Goal: Transaction & Acquisition: Purchase product/service

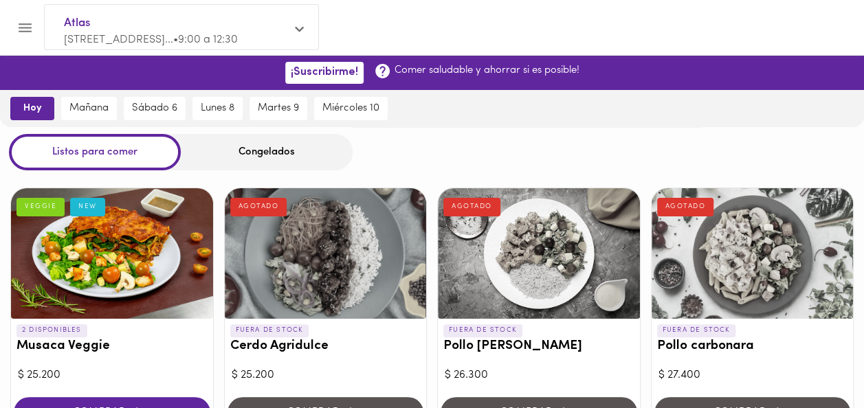
click at [73, 264] on div at bounding box center [112, 253] width 202 height 131
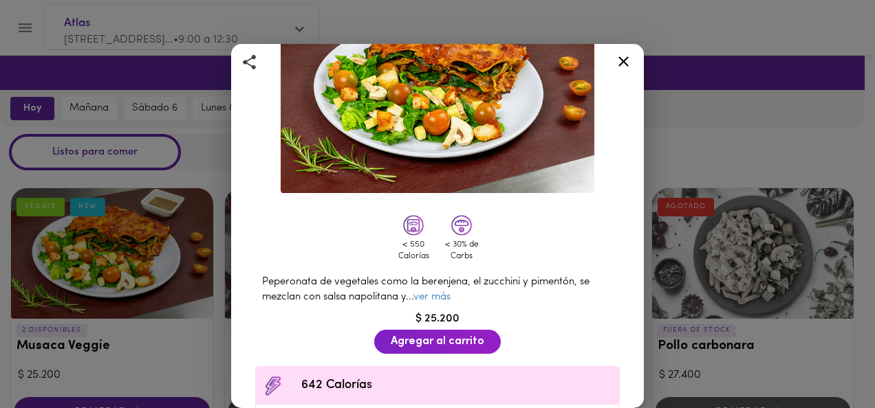
scroll to position [126, 0]
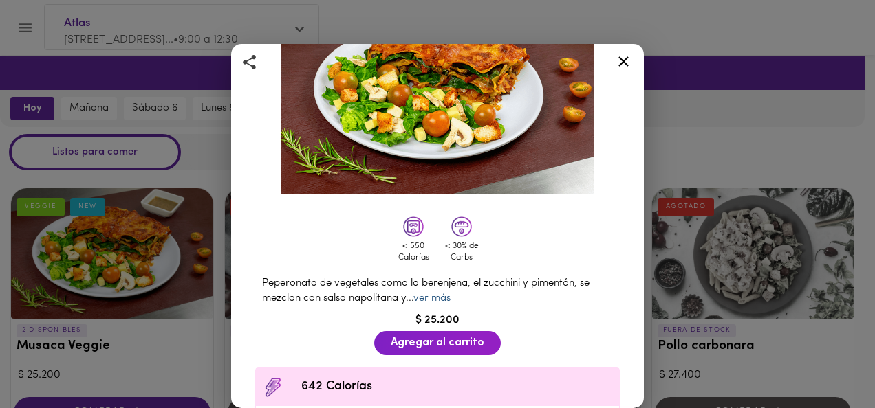
click at [439, 294] on link "ver más" at bounding box center [431, 299] width 37 height 10
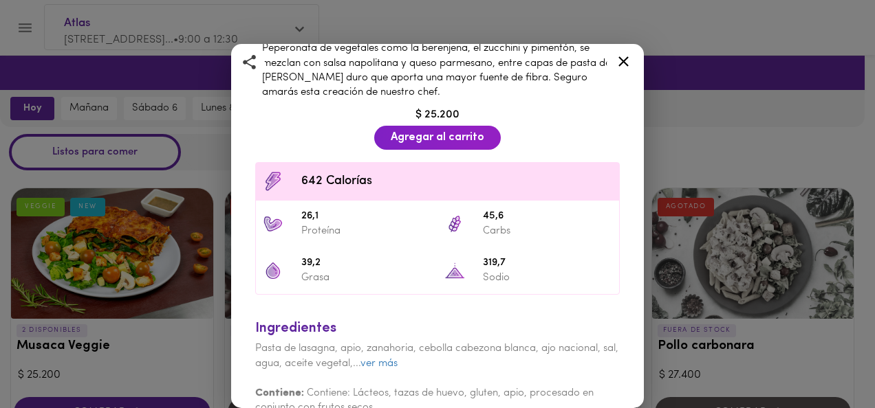
scroll to position [380, 0]
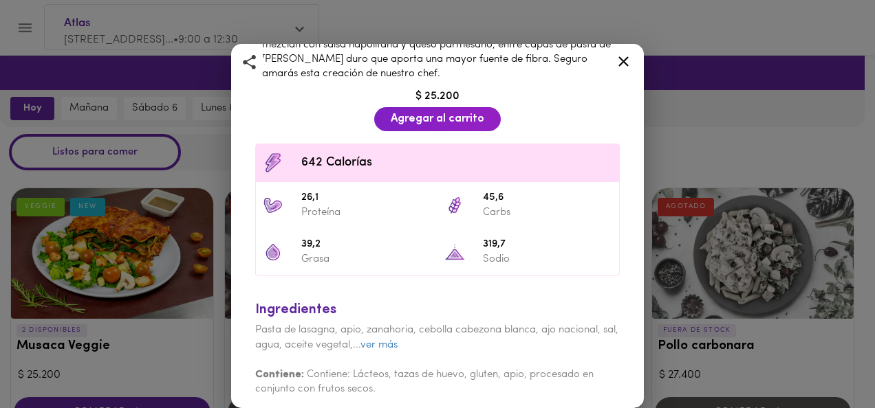
click at [626, 62] on icon at bounding box center [623, 61] width 17 height 17
